Goal: Information Seeking & Learning: Learn about a topic

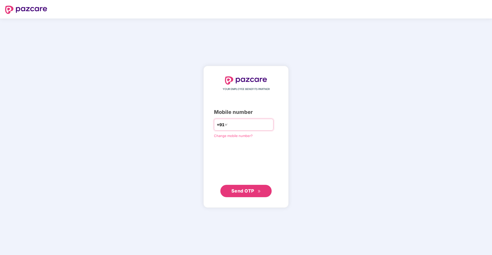
click at [232, 125] on input "number" at bounding box center [250, 124] width 42 height 8
type input "**********"
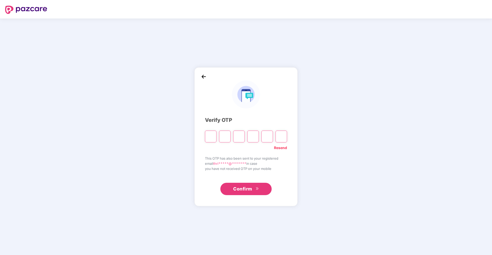
type input "*"
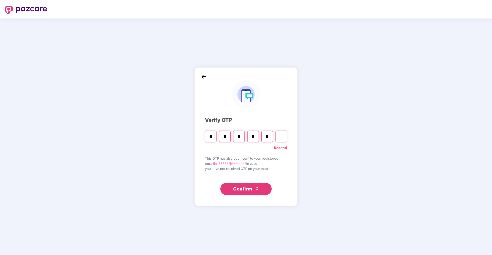
type input "*"
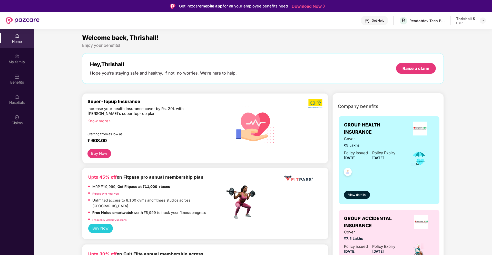
click at [103, 122] on div "Know more" at bounding box center [154, 121] width 134 height 4
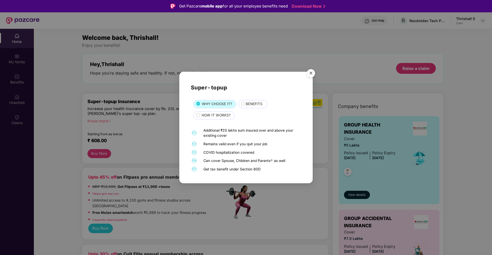
click at [248, 106] on span "BENEFITS" at bounding box center [254, 104] width 17 height 6
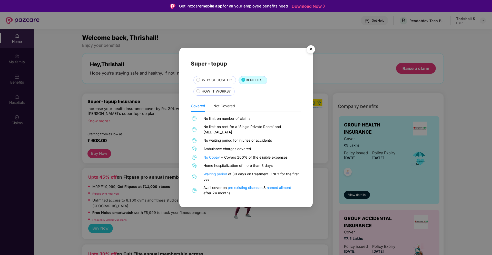
click at [217, 92] on span "HOW IT WORKS?" at bounding box center [216, 92] width 29 height 6
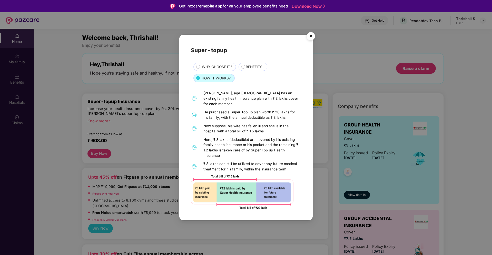
click at [311, 40] on img "Close" at bounding box center [311, 37] width 14 height 14
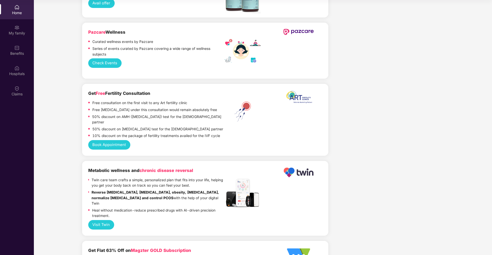
scroll to position [889, 0]
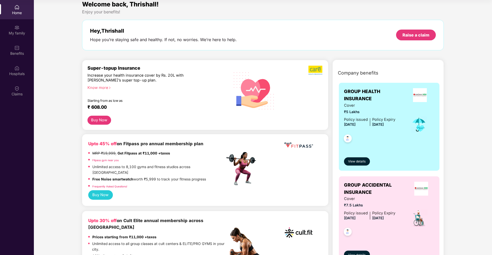
scroll to position [0, 0]
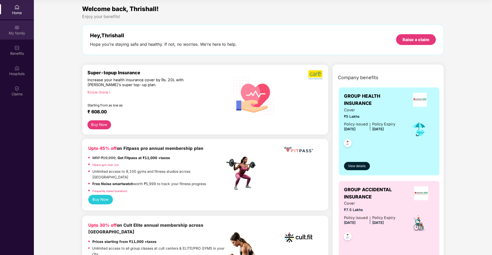
click at [23, 29] on div "My family" at bounding box center [17, 29] width 34 height 19
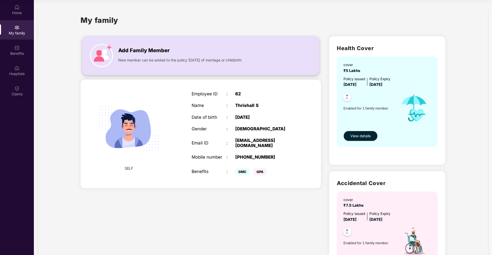
click at [104, 53] on img at bounding box center [101, 55] width 23 height 23
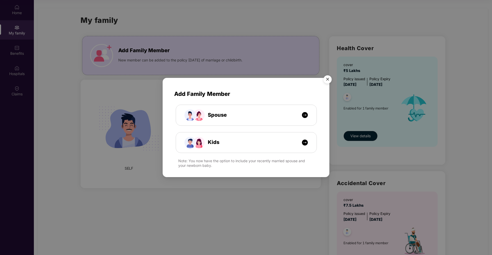
click at [327, 78] on img "Close" at bounding box center [327, 80] width 14 height 14
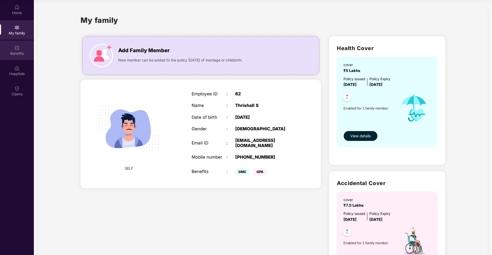
click at [16, 49] on img at bounding box center [16, 47] width 5 height 5
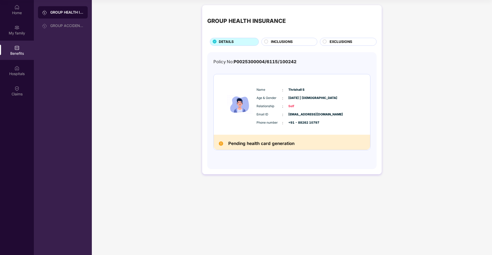
click at [286, 44] on span "INCLUSIONS" at bounding box center [282, 42] width 22 height 6
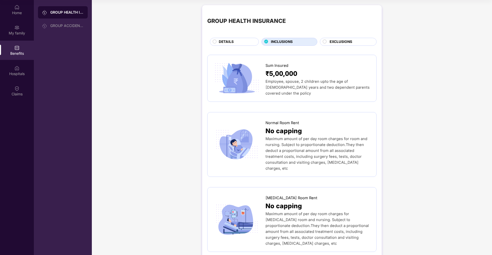
click at [350, 43] on span "EXCLUSIONS" at bounding box center [341, 42] width 23 height 6
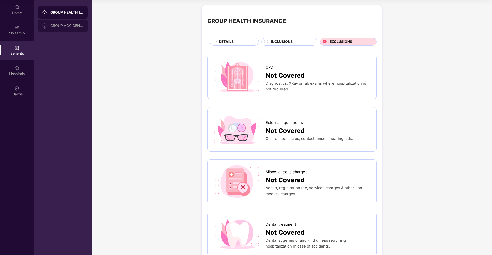
click at [57, 25] on div "GROUP ACCIDENTAL INSURANCE" at bounding box center [66, 26] width 33 height 4
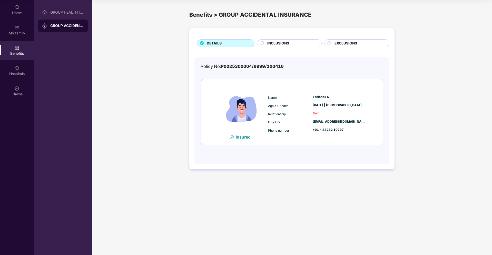
click at [298, 43] on div "INCLUSIONS" at bounding box center [292, 44] width 54 height 6
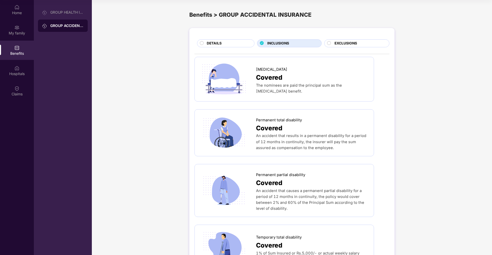
click at [350, 45] on span "EXCLUSIONS" at bounding box center [346, 44] width 23 height 6
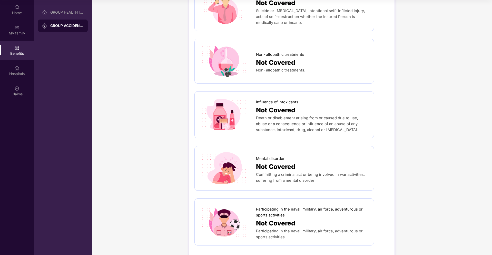
scroll to position [245, 0]
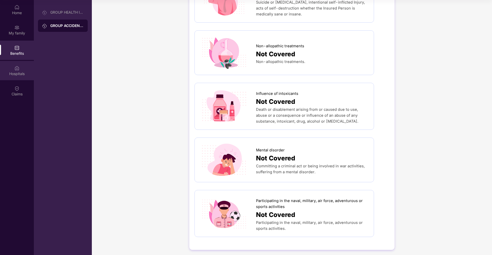
click at [13, 72] on div "Hospitals" at bounding box center [17, 73] width 34 height 5
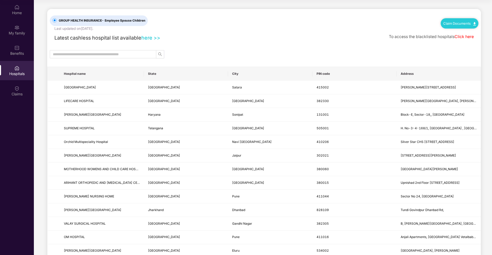
click at [470, 37] on link "Click here" at bounding box center [464, 36] width 19 height 5
click at [130, 55] on input "text" at bounding box center [101, 54] width 96 height 6
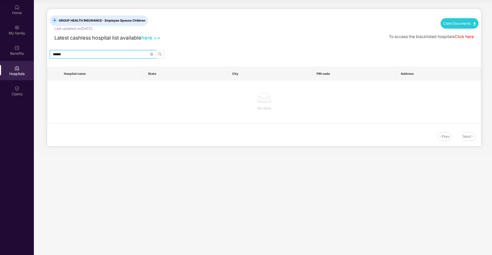
click at [158, 53] on icon "search" at bounding box center [160, 54] width 4 height 4
type input "******"
click at [151, 38] on link "here >>" at bounding box center [150, 38] width 19 height 6
click at [20, 50] on div "Benefits" at bounding box center [17, 50] width 34 height 19
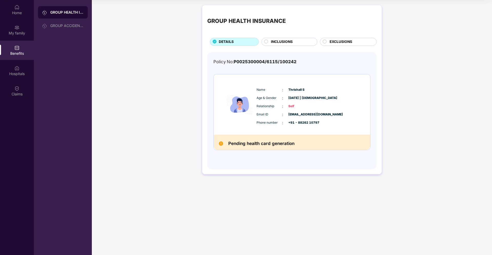
click at [279, 40] on span "INCLUSIONS" at bounding box center [282, 42] width 22 height 6
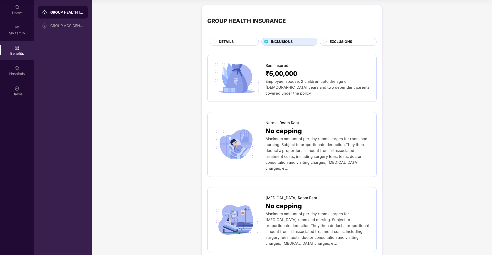
click at [230, 40] on span "DETAILS" at bounding box center [226, 42] width 15 height 6
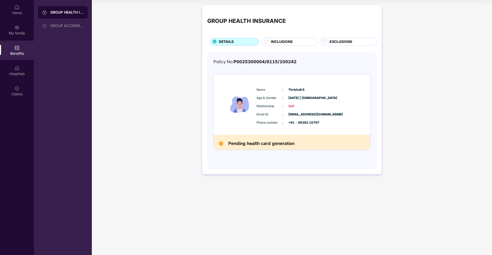
click at [251, 144] on h2 "Pending health card generation" at bounding box center [261, 143] width 66 height 7
click at [16, 88] on img at bounding box center [16, 88] width 5 height 5
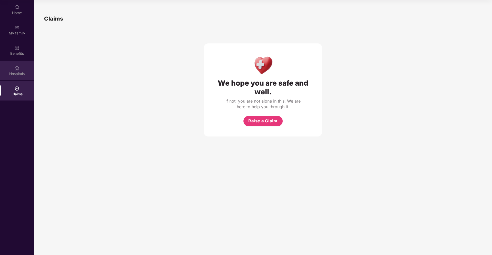
click at [11, 69] on div "Hospitals" at bounding box center [17, 70] width 34 height 19
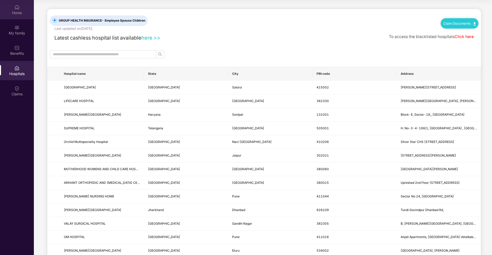
click at [19, 13] on div "Home" at bounding box center [17, 12] width 34 height 5
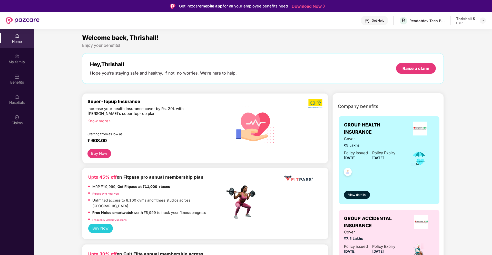
click at [100, 121] on div "Know more" at bounding box center [154, 121] width 134 height 4
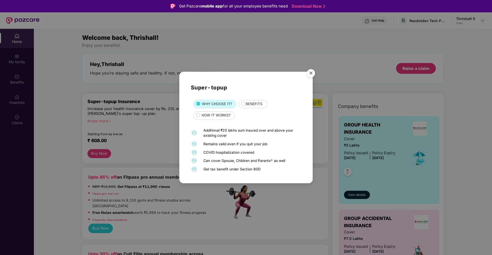
click at [307, 72] on img "Close" at bounding box center [311, 74] width 14 height 14
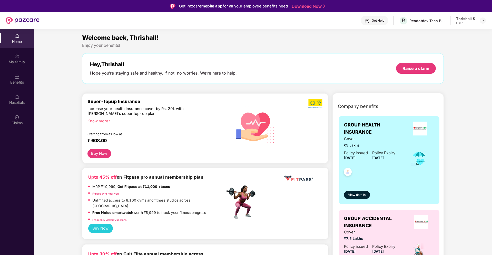
click at [100, 154] on button "Buy Now" at bounding box center [99, 153] width 24 height 9
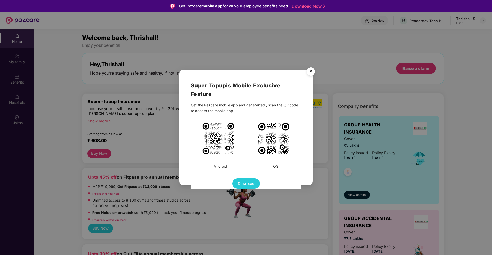
click at [304, 72] on img "Close" at bounding box center [311, 72] width 14 height 14
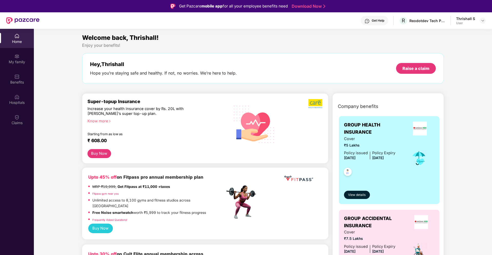
click at [310, 71] on div "Hey, [PERSON_NAME] Hope you’re staying safe and healthy. If not, no worries. We…" at bounding box center [263, 68] width 346 height 15
click at [482, 21] on img at bounding box center [483, 20] width 4 height 4
drag, startPoint x: 380, startPoint y: 45, endPoint x: 372, endPoint y: 20, distance: 26.8
click at [380, 45] on div "Enjoy your benefits!" at bounding box center [263, 45] width 362 height 5
click at [378, 23] on div "Get Help" at bounding box center [374, 20] width 27 height 9
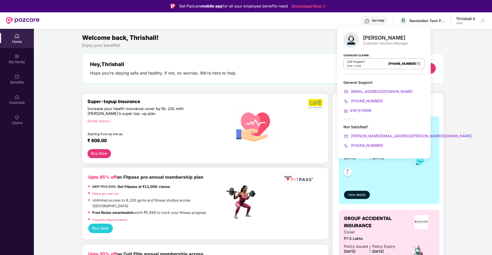
click at [316, 40] on div "Welcome back, Thrishall!" at bounding box center [263, 38] width 362 height 10
